Goal: Information Seeking & Learning: Learn about a topic

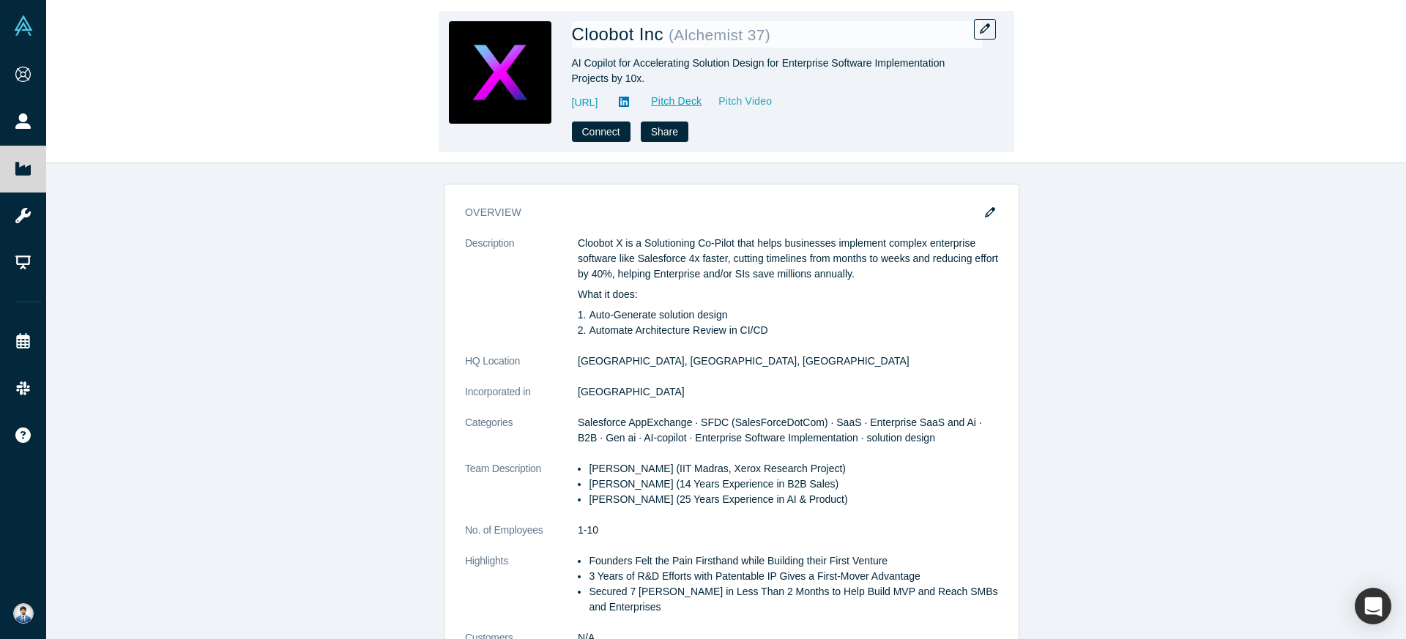
click at [772, 102] on link "Pitch Video" at bounding box center [737, 101] width 70 height 17
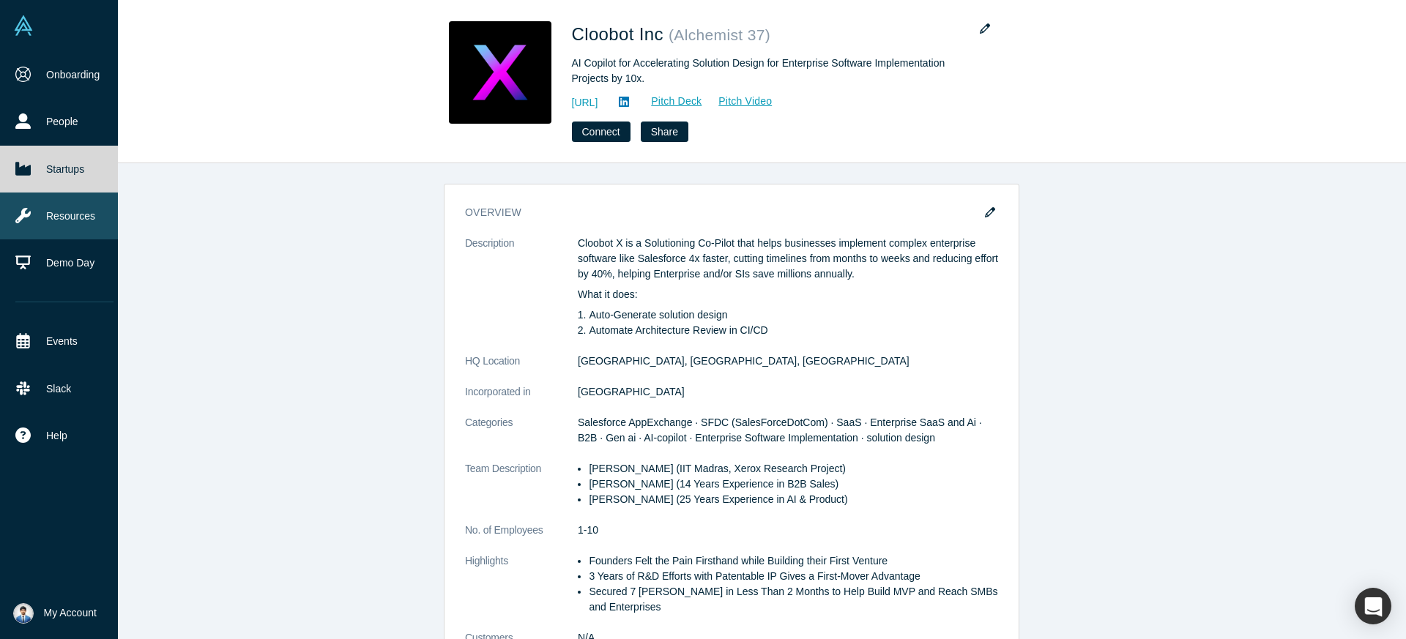
click at [80, 220] on link "Resources" at bounding box center [64, 216] width 129 height 47
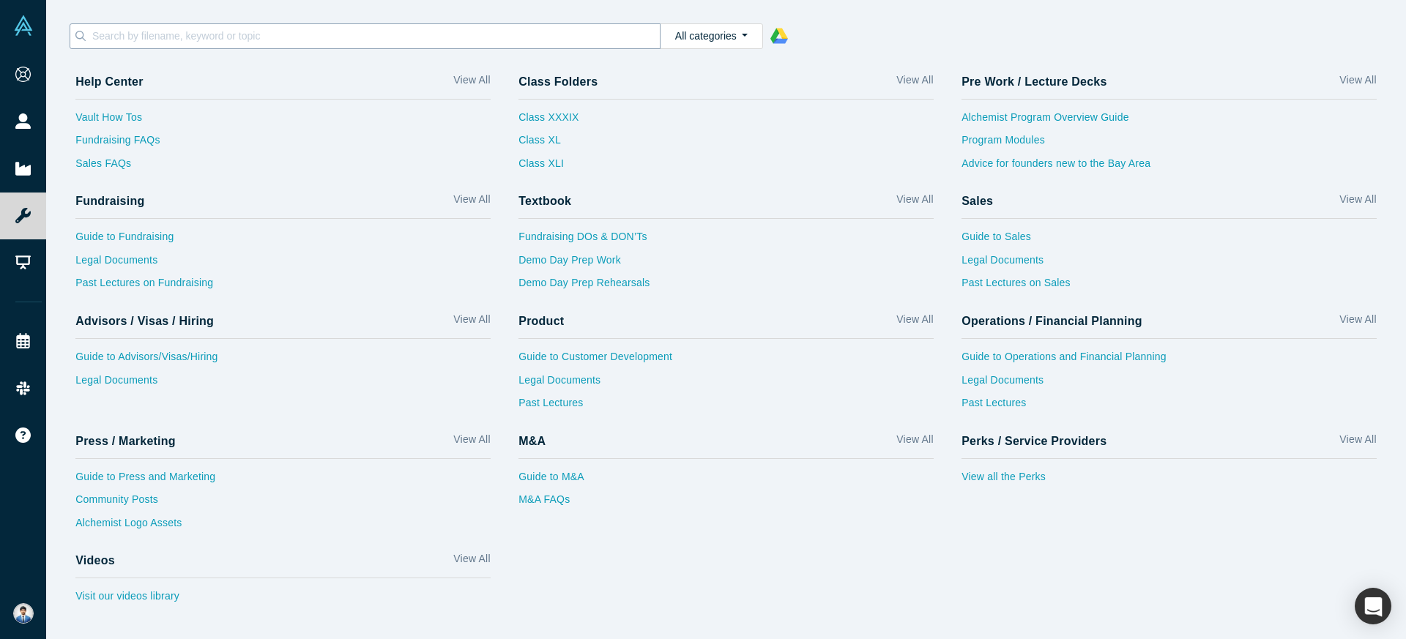
click at [217, 41] on input at bounding box center [375, 35] width 569 height 19
click at [131, 592] on link "Visit our videos library" at bounding box center [282, 600] width 415 height 23
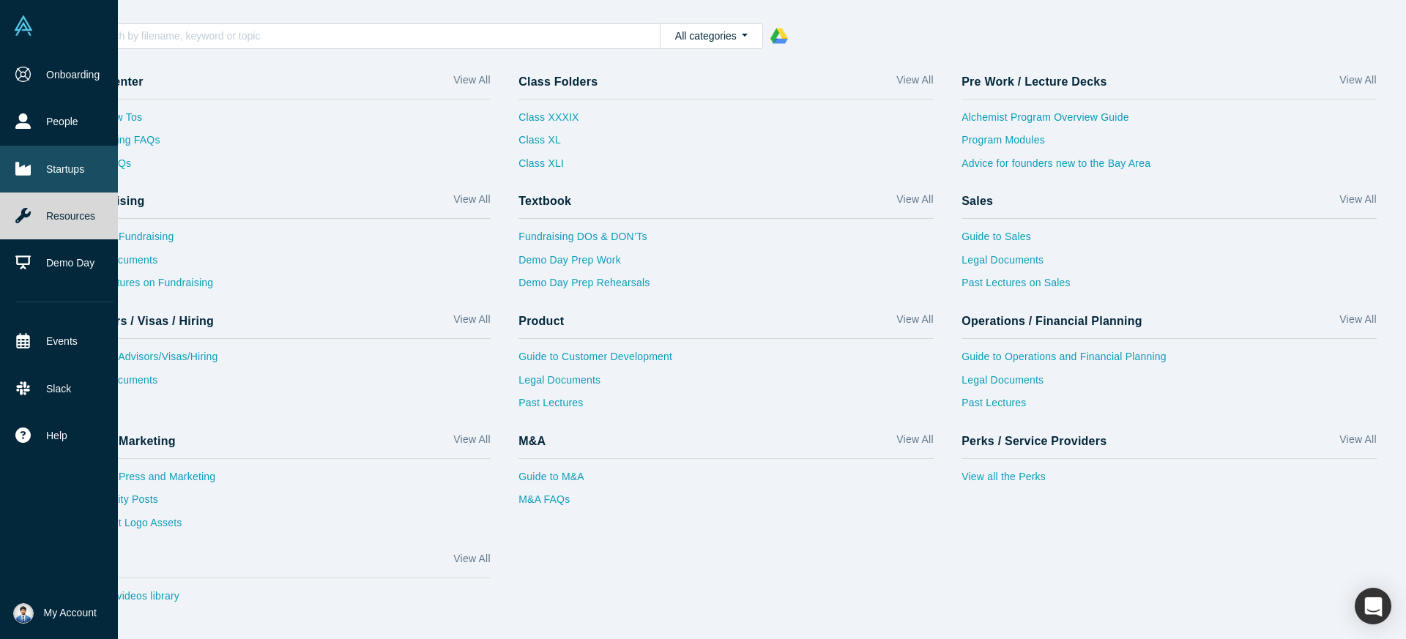
click at [63, 163] on link "Startups" at bounding box center [64, 169] width 129 height 47
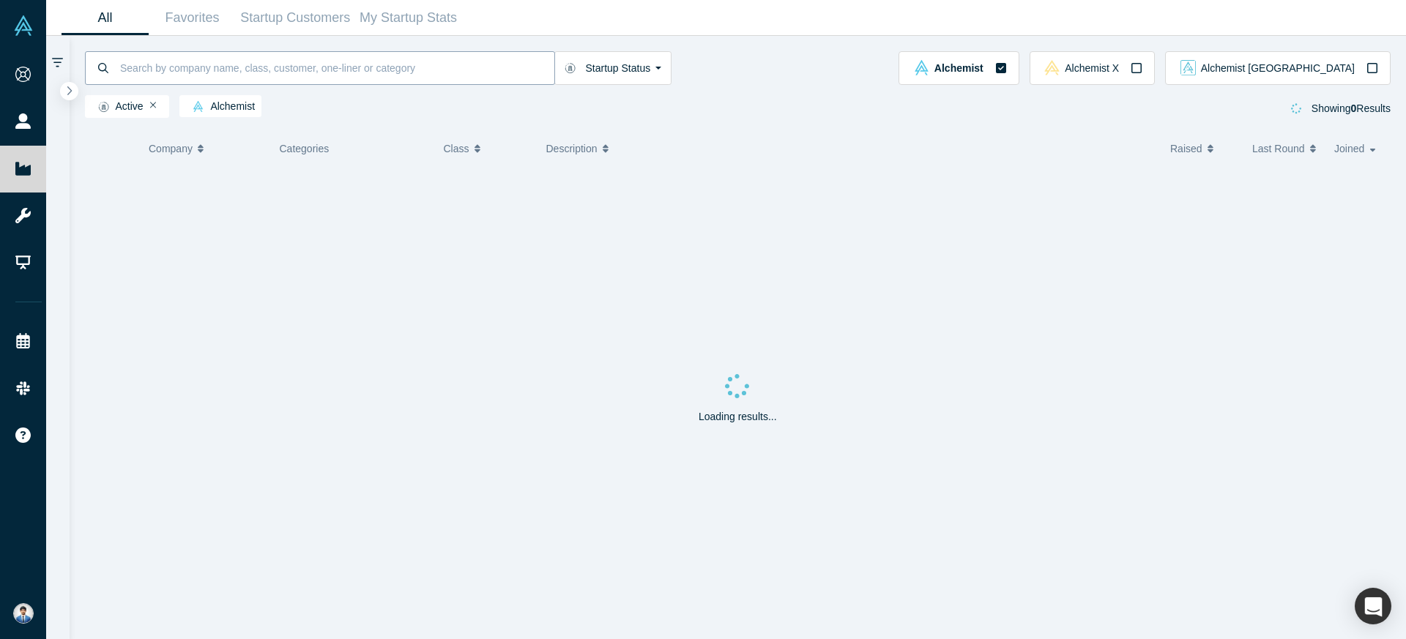
click at [219, 77] on input at bounding box center [337, 68] width 436 height 34
click at [445, 67] on input "ML" at bounding box center [337, 68] width 436 height 34
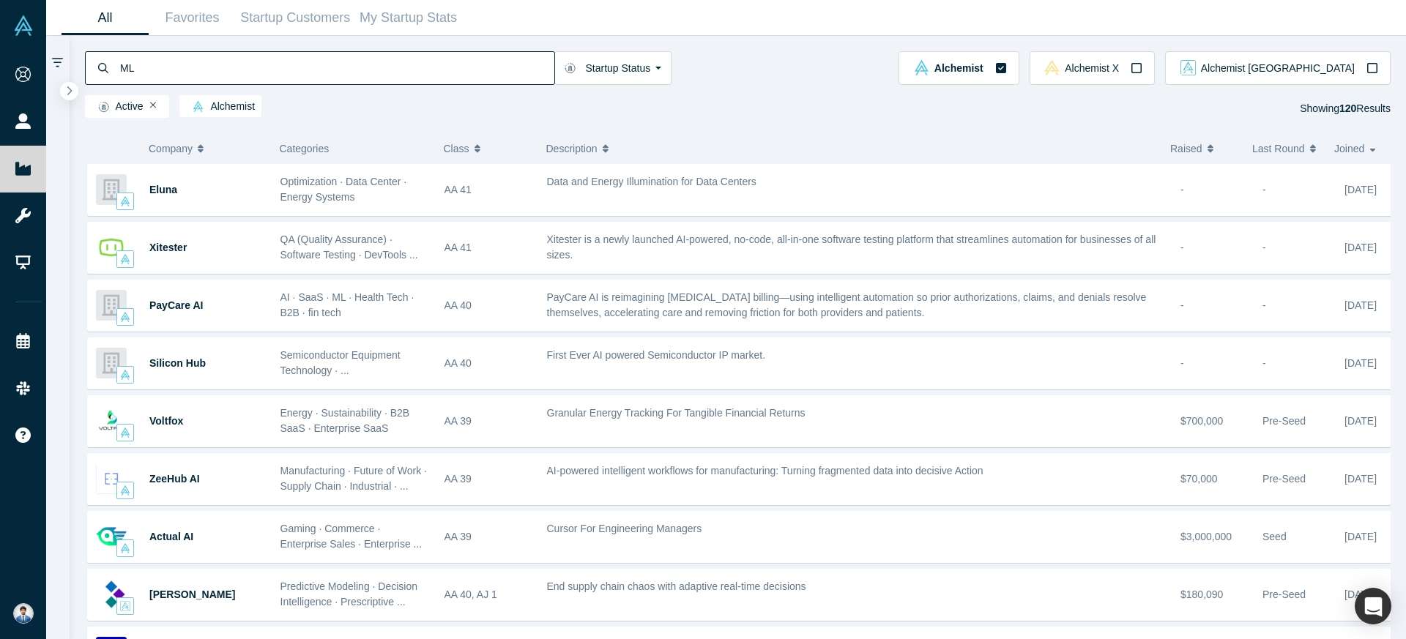
type input "ML"
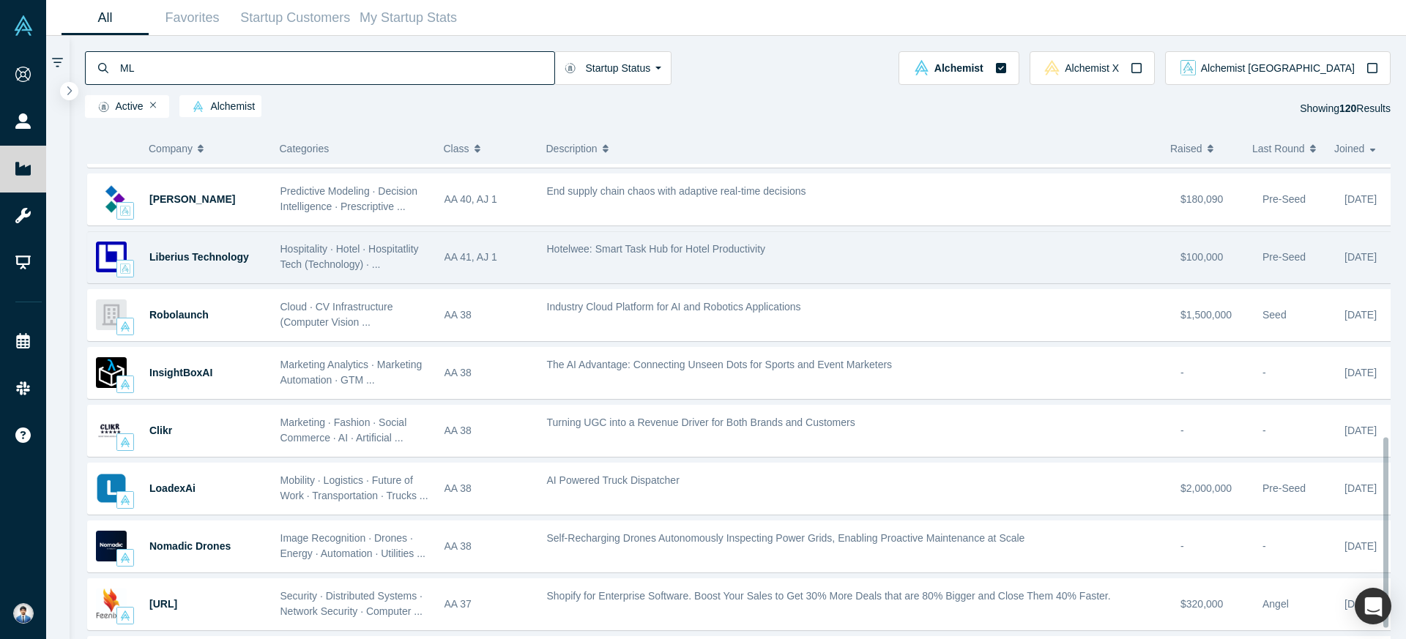
scroll to position [682, 0]
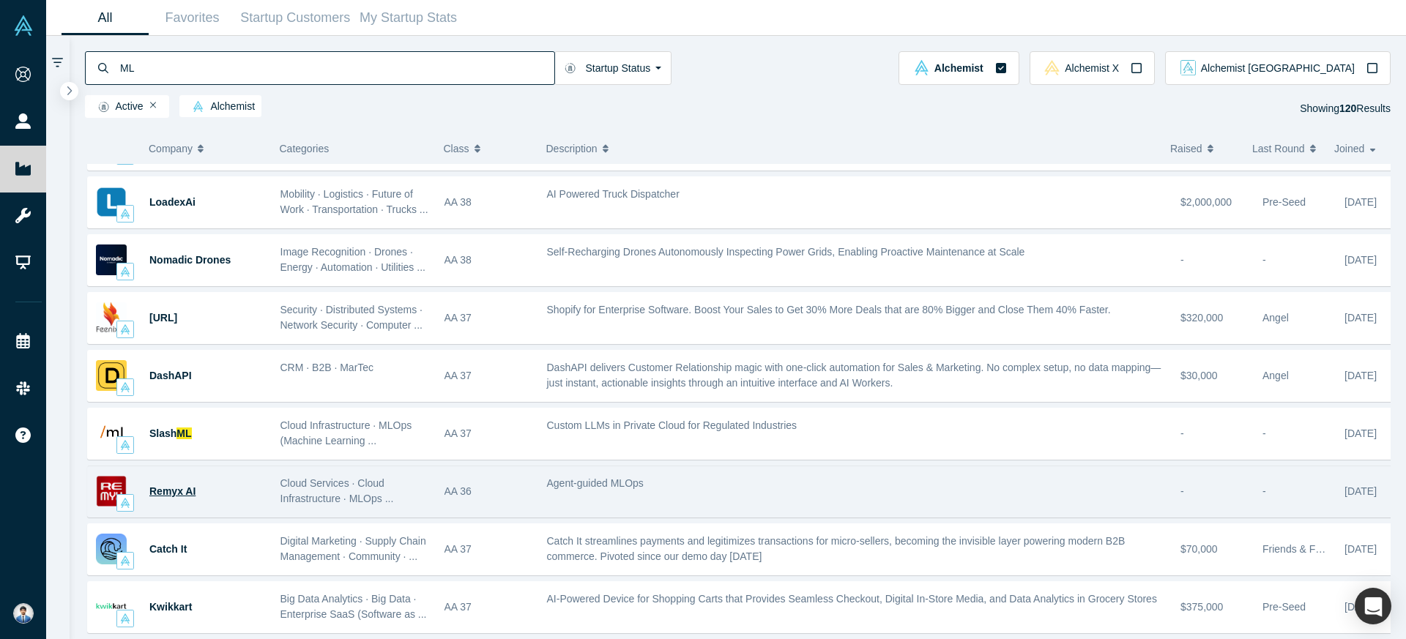
click at [179, 495] on span "Remyx AI" at bounding box center [172, 491] width 46 height 12
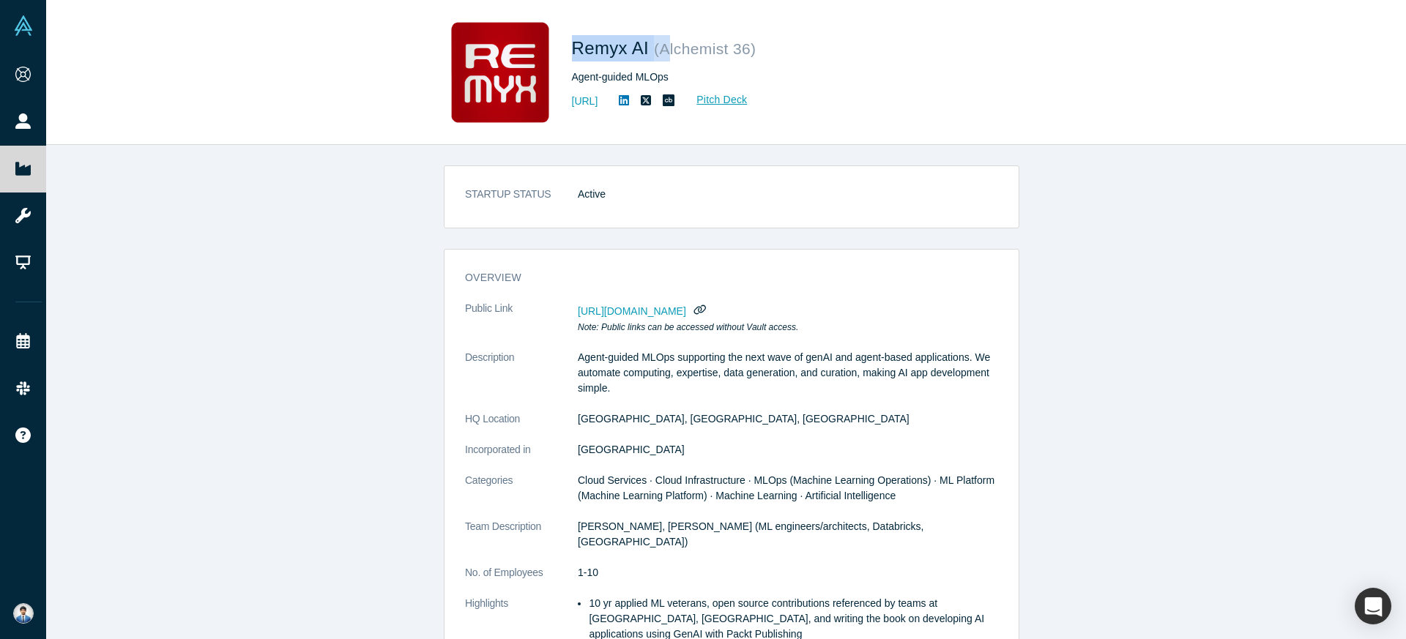
drag, startPoint x: 576, startPoint y: 50, endPoint x: 665, endPoint y: 49, distance: 88.6
click at [665, 49] on h1 "Remyx AI ( Alchemist 36 )" at bounding box center [777, 48] width 410 height 26
click at [651, 52] on span "Remyx AI" at bounding box center [613, 48] width 83 height 20
click at [648, 51] on span "Remyx AI" at bounding box center [613, 48] width 83 height 20
copy span "Remyx AI"
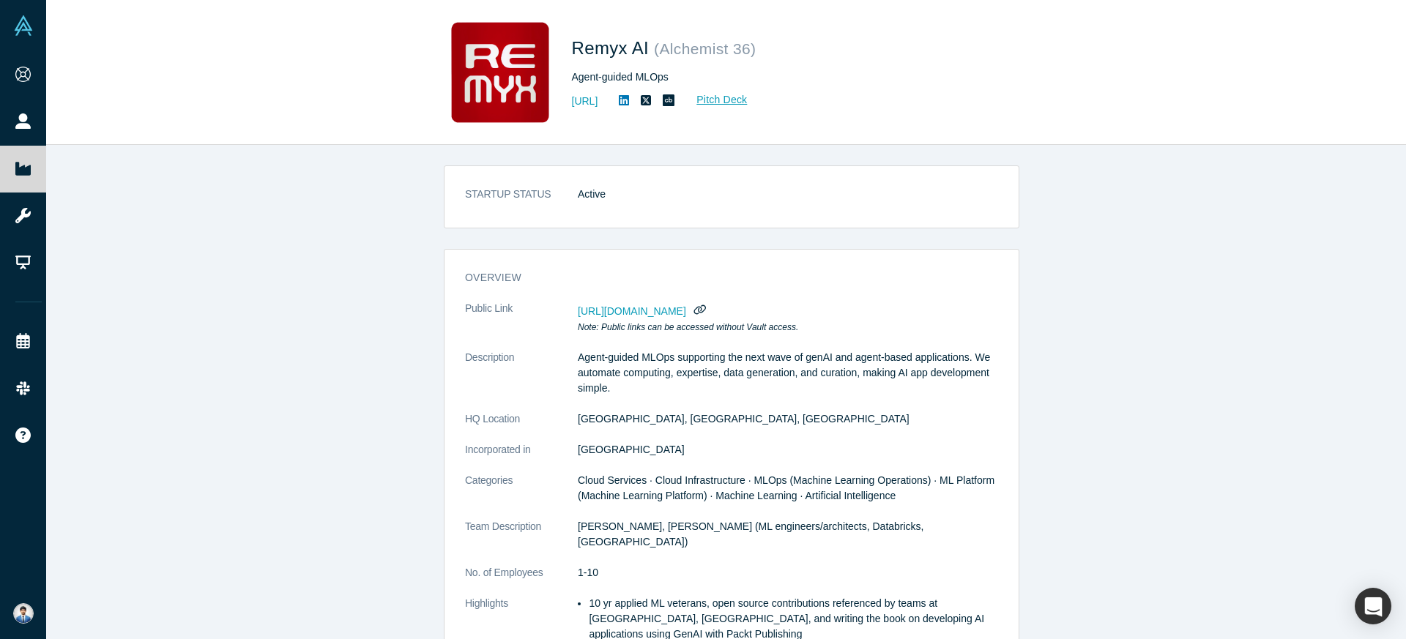
click at [686, 312] on span "https://vault.alchemistaccelerator.com/companies/public/remyx-ai" at bounding box center [632, 311] width 108 height 12
click at [686, 309] on span "https://vault.alchemistaccelerator.com/companies/public/remyx-ai" at bounding box center [632, 311] width 108 height 12
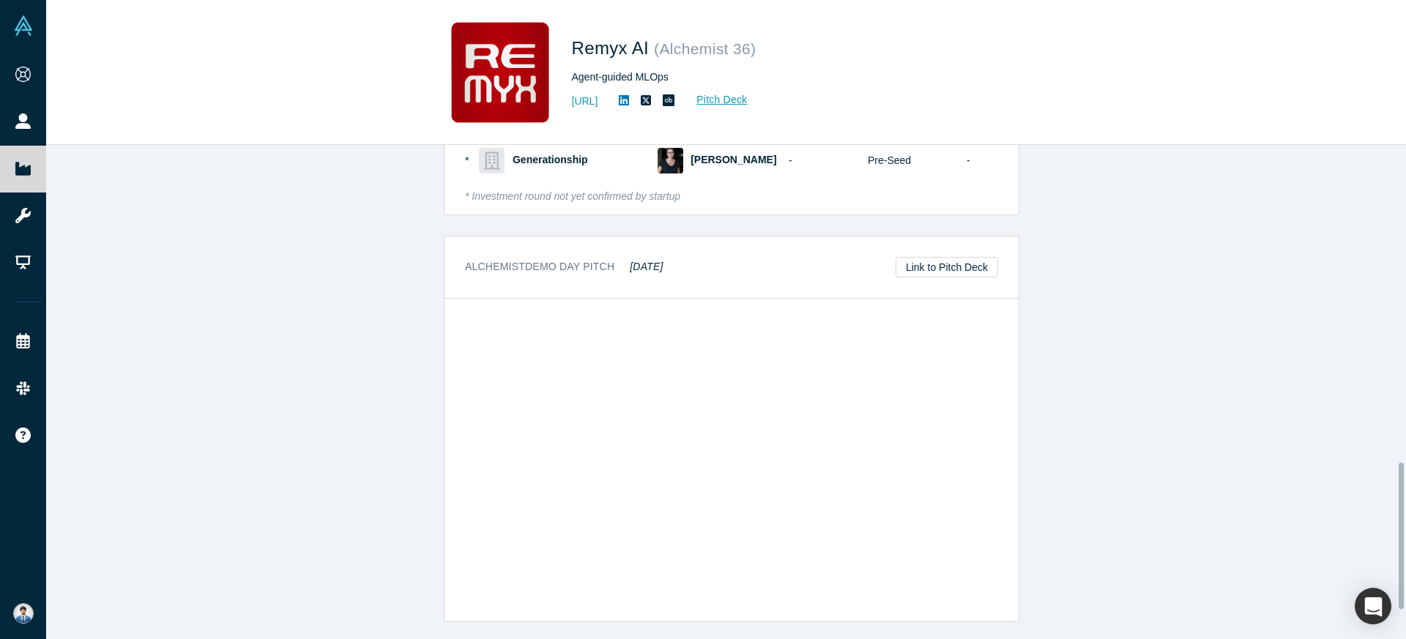
scroll to position [1073, 0]
